Goal: Task Accomplishment & Management: Manage account settings

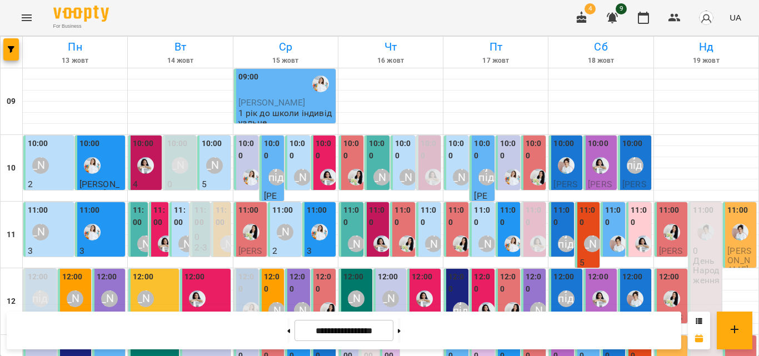
click at [291, 163] on div "10:00" at bounding box center [299, 151] width 18 height 27
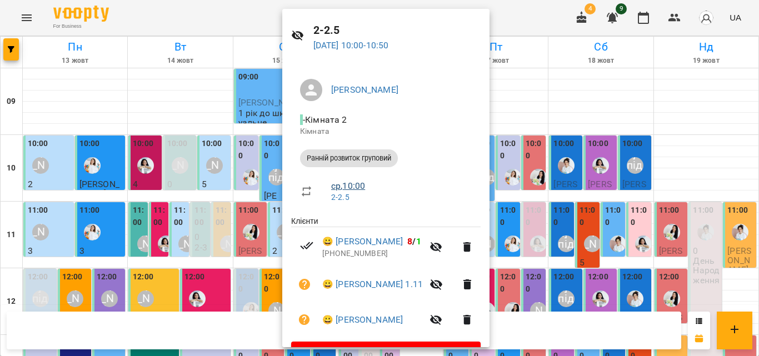
scroll to position [61, 0]
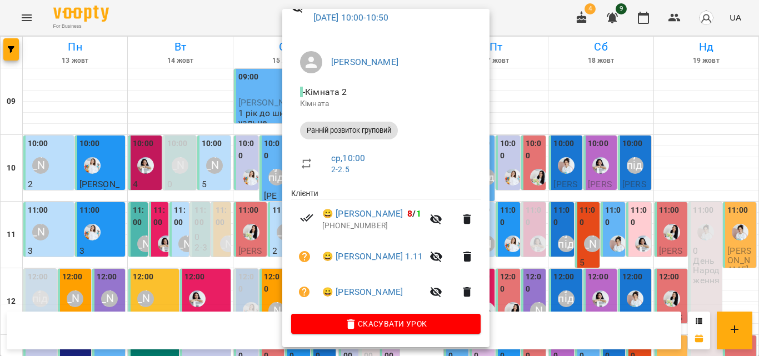
click at [442, 295] on icon "button" at bounding box center [436, 292] width 12 height 11
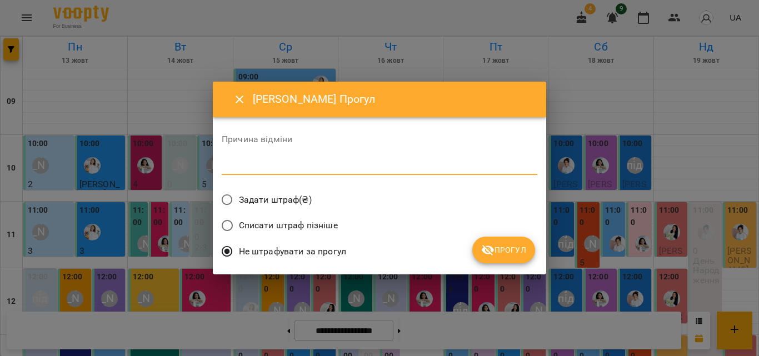
click at [354, 161] on textarea at bounding box center [380, 166] width 316 height 11
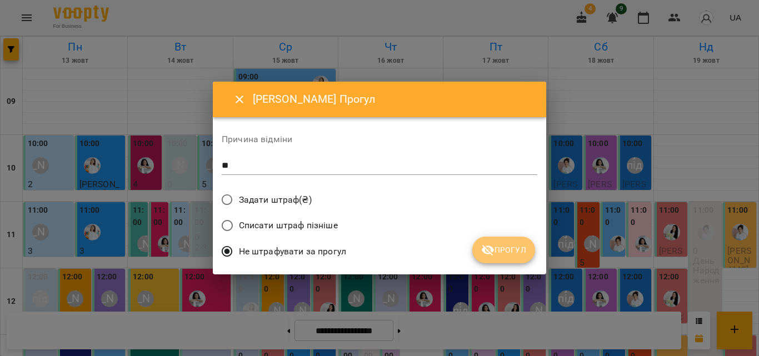
click at [506, 252] on span "Прогул" at bounding box center [503, 249] width 45 height 13
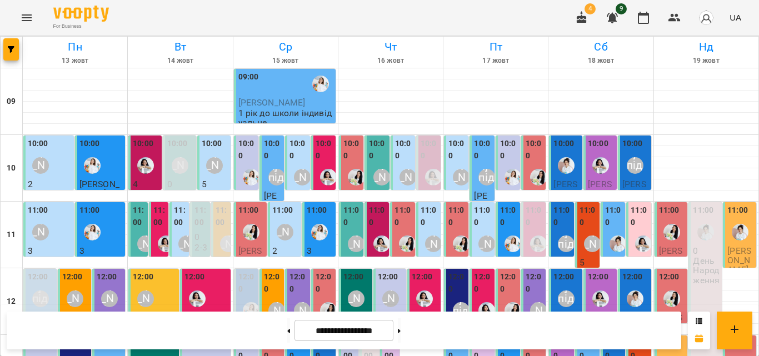
click at [434, 156] on div "10:00 0 2-3" at bounding box center [428, 175] width 24 height 78
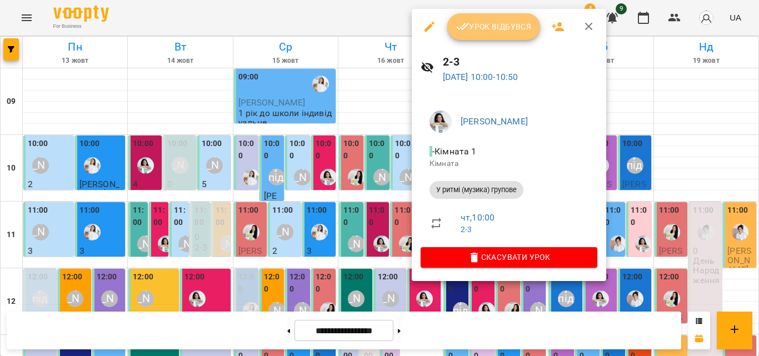
click at [484, 34] on button "Урок відбувся" at bounding box center [493, 26] width 93 height 27
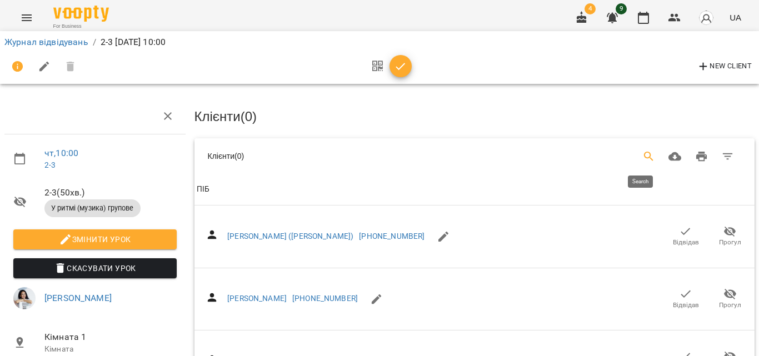
click at [642, 157] on icon "Search" at bounding box center [648, 156] width 13 height 13
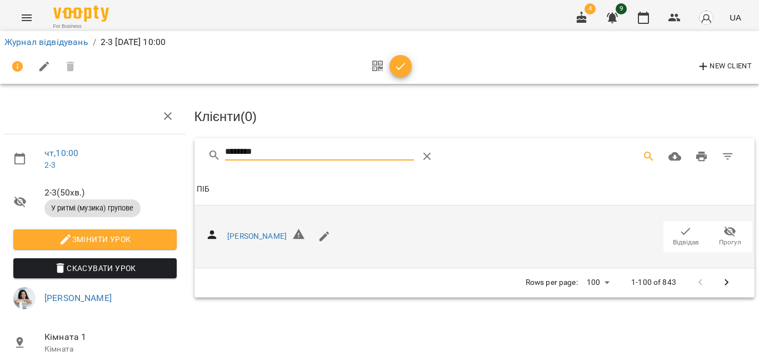
type input "********"
click at [679, 238] on span "Відвідав" at bounding box center [686, 242] width 26 height 9
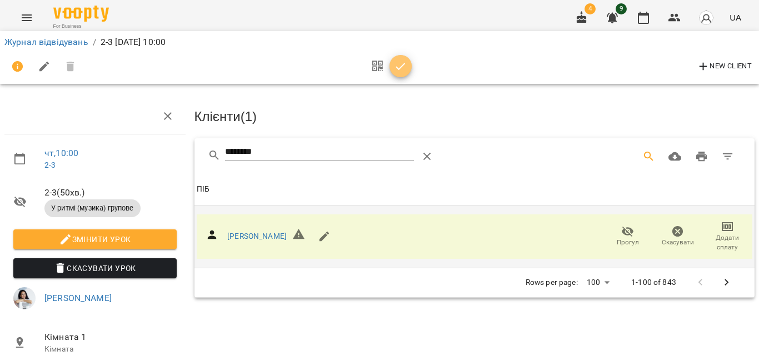
click at [408, 69] on span "button" at bounding box center [401, 66] width 22 height 13
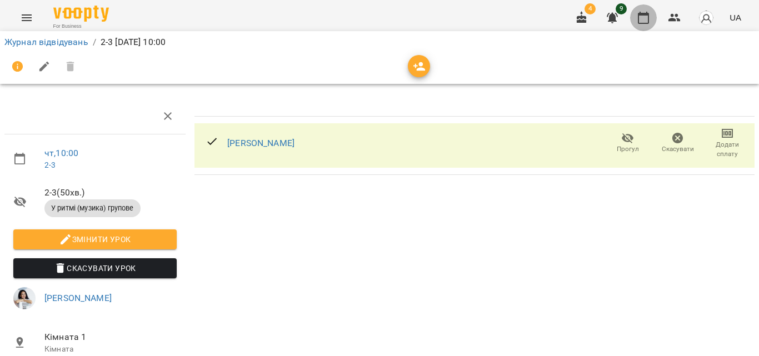
click at [646, 12] on icon "button" at bounding box center [643, 17] width 13 height 13
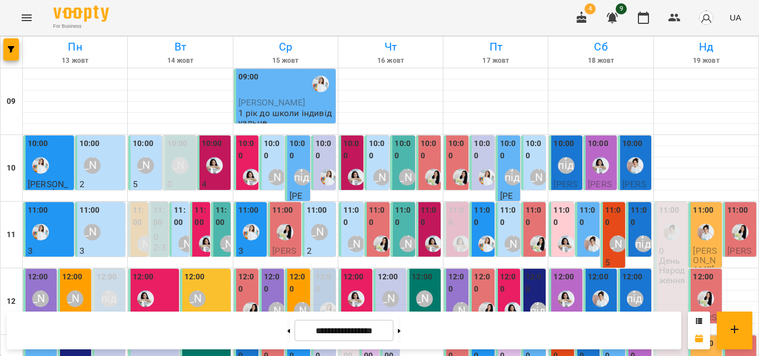
click at [532, 153] on label "10:00" at bounding box center [535, 150] width 18 height 24
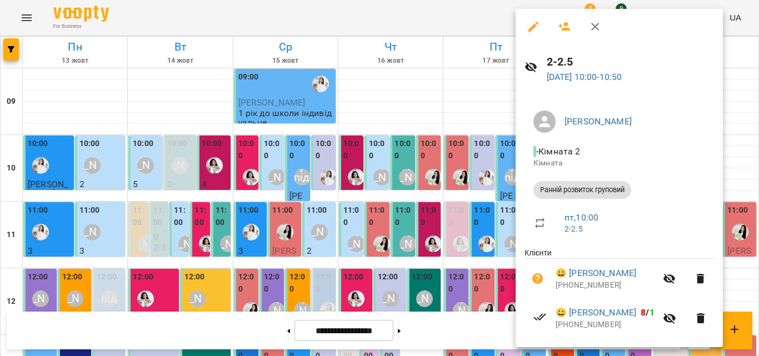
click at [572, 24] on button "button" at bounding box center [564, 26] width 27 height 27
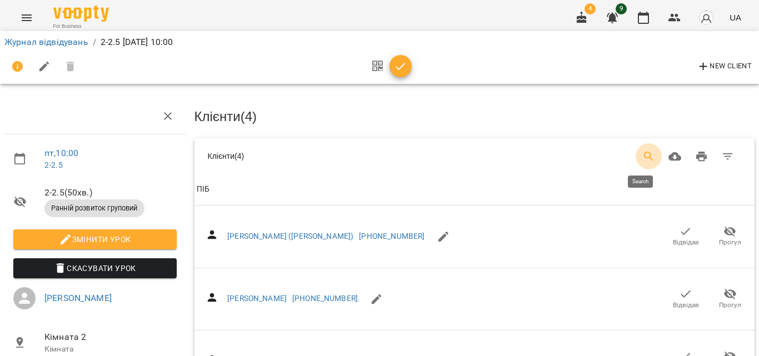
click at [642, 150] on icon "Search" at bounding box center [648, 156] width 13 height 13
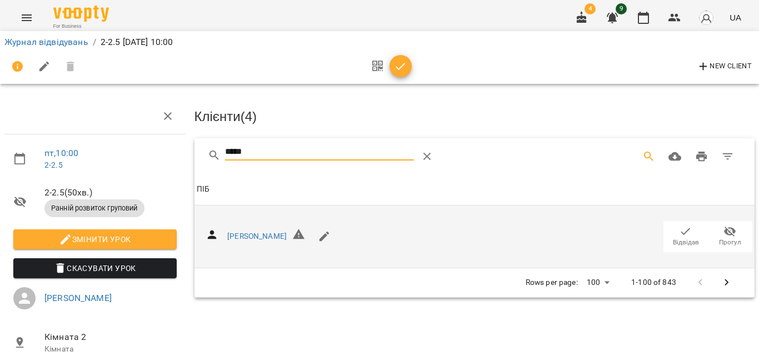
type input "*****"
click at [673, 242] on span "Відвідав" at bounding box center [686, 242] width 26 height 9
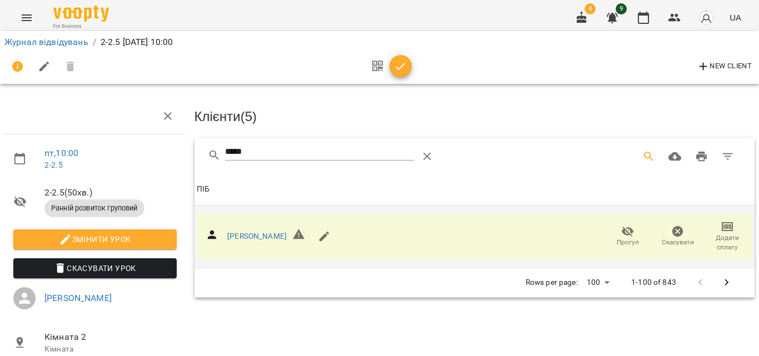
click at [405, 64] on icon "button" at bounding box center [400, 66] width 13 height 13
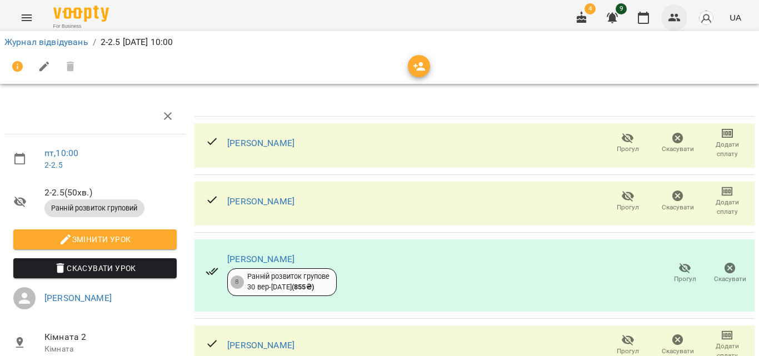
click at [675, 19] on icon "button" at bounding box center [675, 18] width 12 height 8
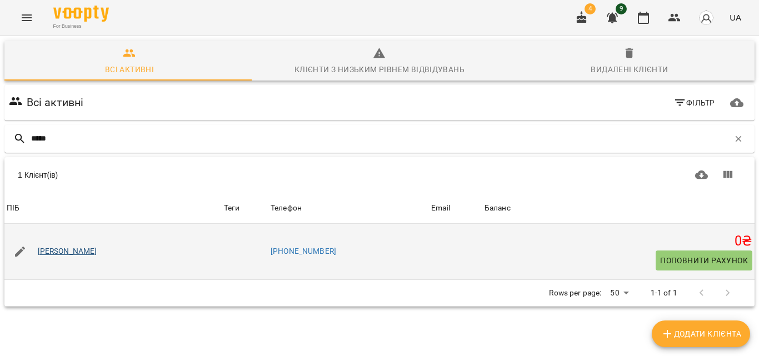
type input "*****"
click at [73, 249] on link "[PERSON_NAME]" at bounding box center [67, 251] width 59 height 11
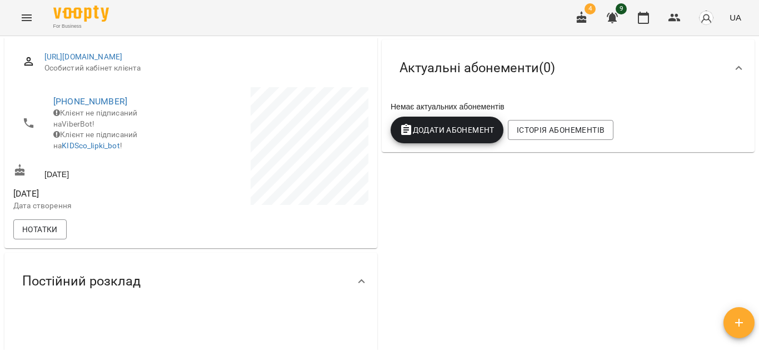
scroll to position [167, 0]
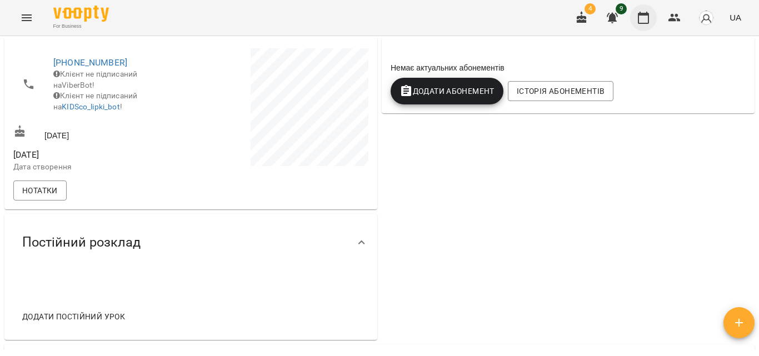
click at [641, 14] on icon "button" at bounding box center [643, 18] width 11 height 12
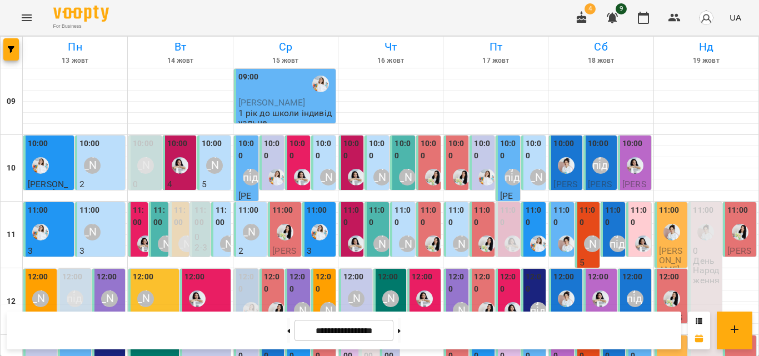
click at [217, 216] on label "11:00" at bounding box center [222, 217] width 13 height 24
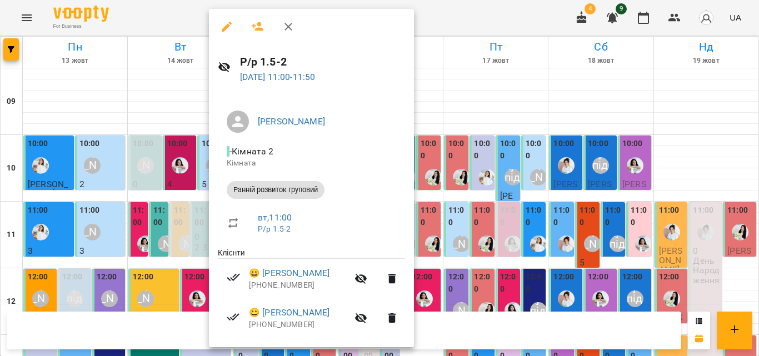
click at [523, 172] on div at bounding box center [379, 178] width 759 height 356
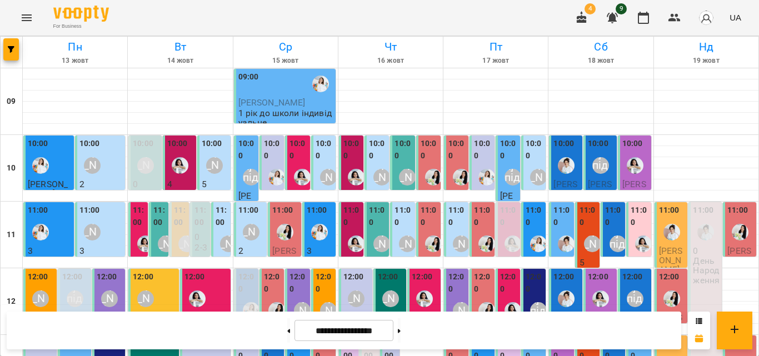
click at [226, 233] on div "[PERSON_NAME]" at bounding box center [229, 244] width 26 height 26
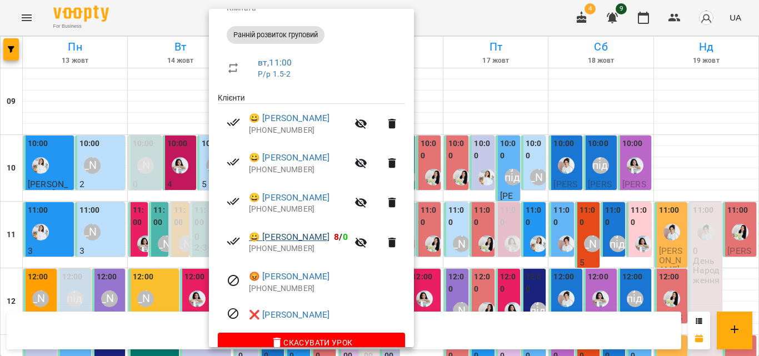
scroll to position [167, 0]
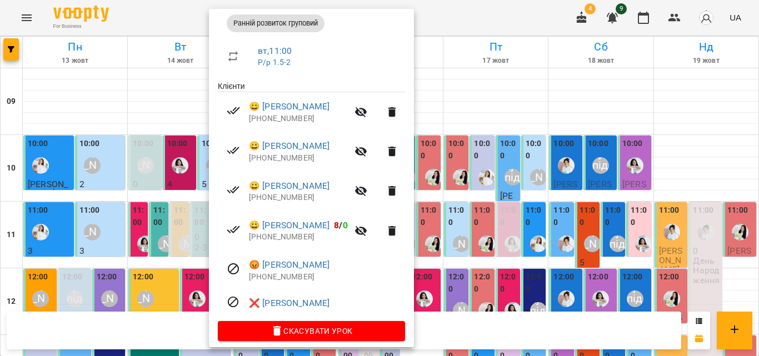
click at [480, 202] on div at bounding box center [379, 178] width 759 height 356
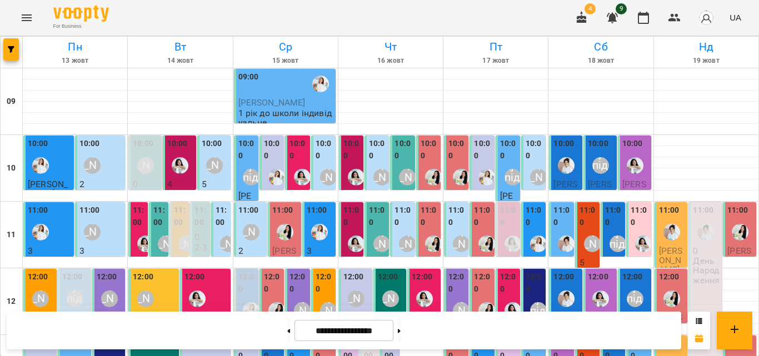
click at [396, 218] on label "11:00" at bounding box center [404, 217] width 18 height 24
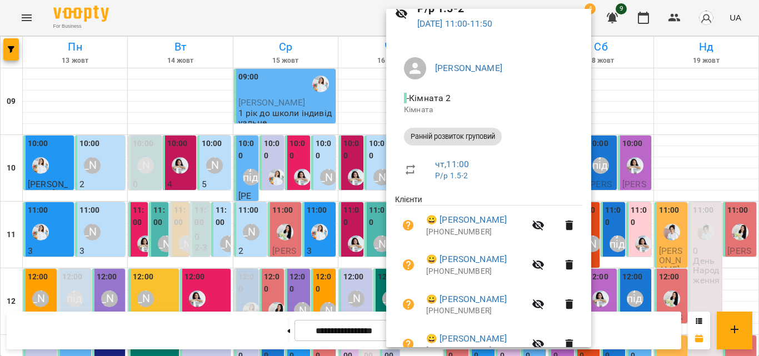
scroll to position [0, 0]
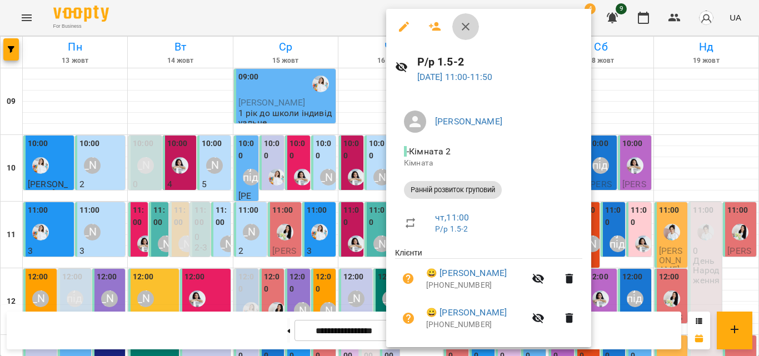
click at [465, 16] on button "button" at bounding box center [465, 26] width 27 height 27
